Goal: Navigation & Orientation: Go to known website

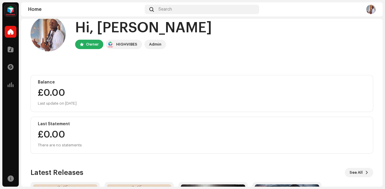
scroll to position [12, 0]
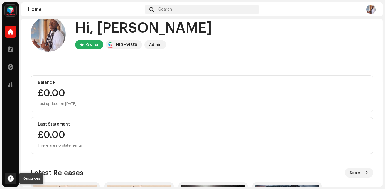
click at [9, 179] on span at bounding box center [11, 178] width 6 height 5
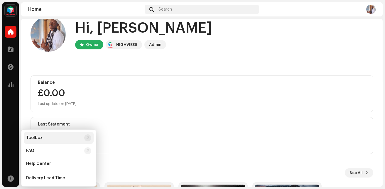
click at [41, 136] on div "Toolbox" at bounding box center [34, 137] width 16 height 5
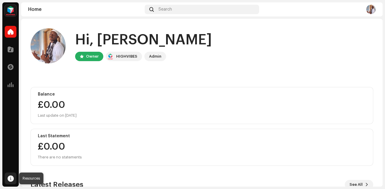
click at [11, 177] on span at bounding box center [11, 178] width 6 height 5
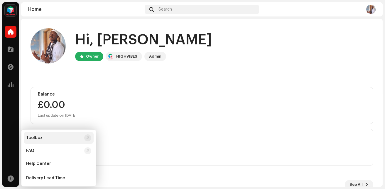
click at [45, 134] on div "Toolbox" at bounding box center [59, 138] width 70 height 12
